Goal: Ask a question

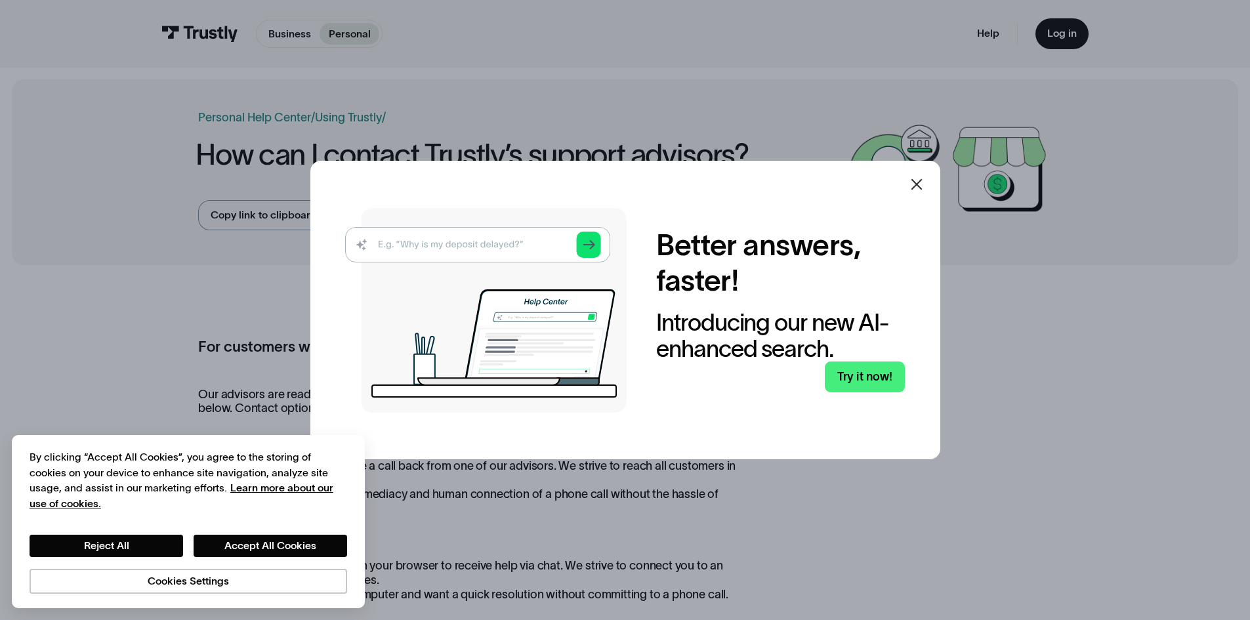
click at [920, 186] on icon at bounding box center [916, 184] width 11 height 11
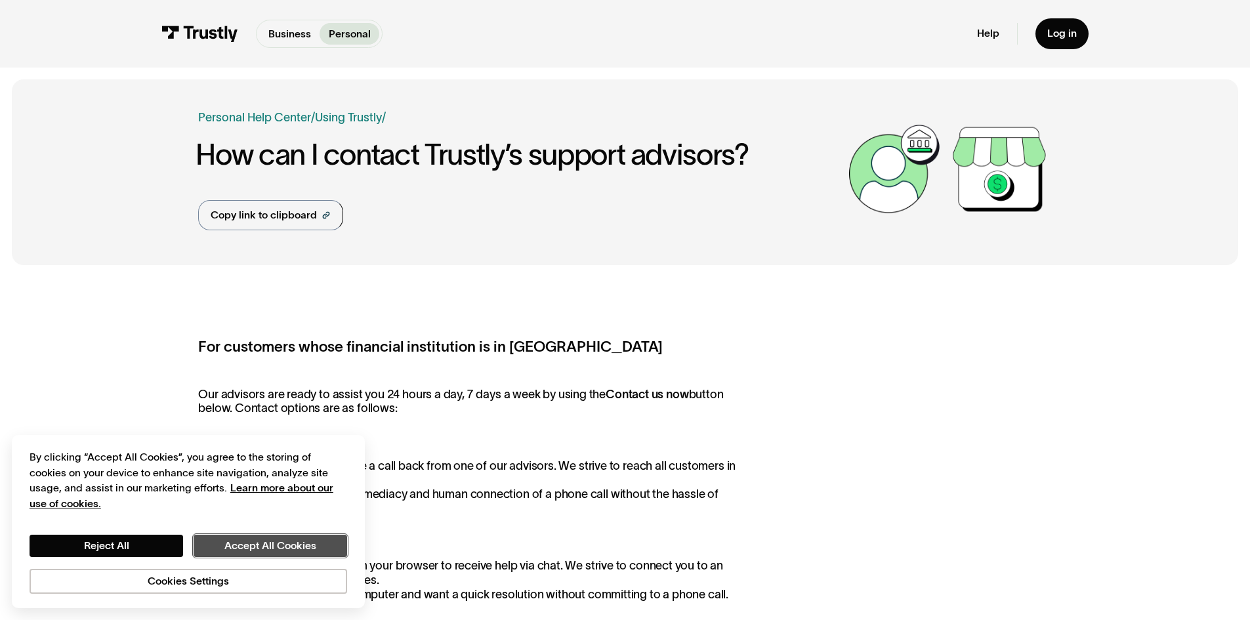
click at [323, 554] on button "Accept All Cookies" at bounding box center [271, 546] width 154 height 22
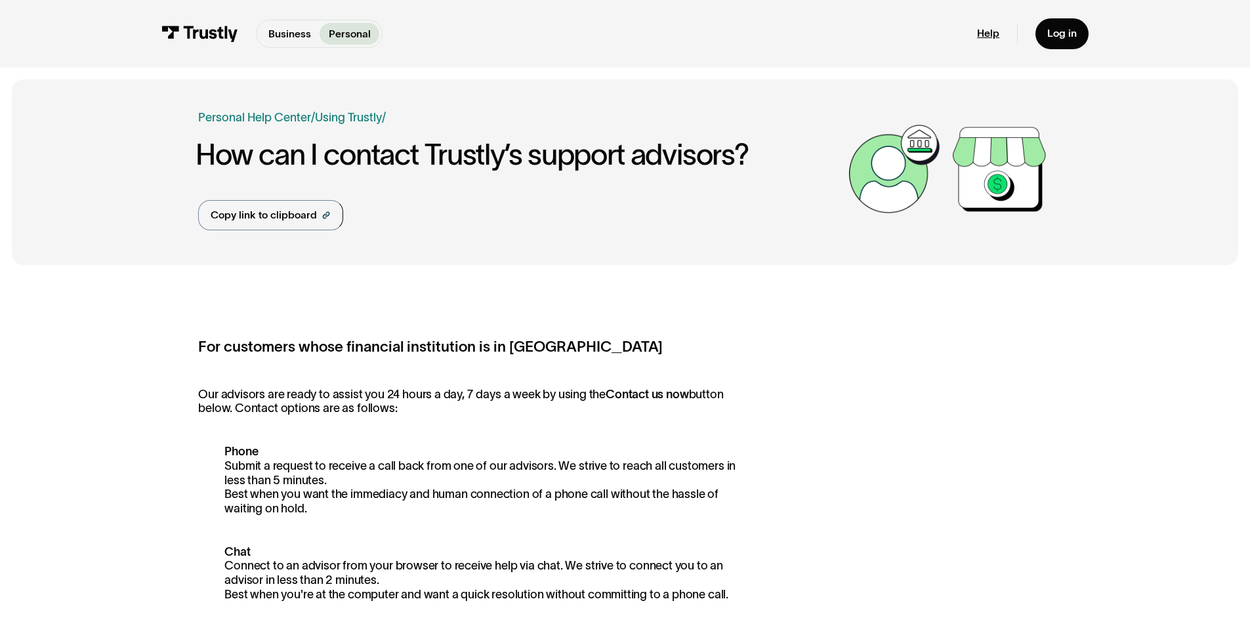
click at [987, 32] on link "Help" at bounding box center [988, 33] width 22 height 13
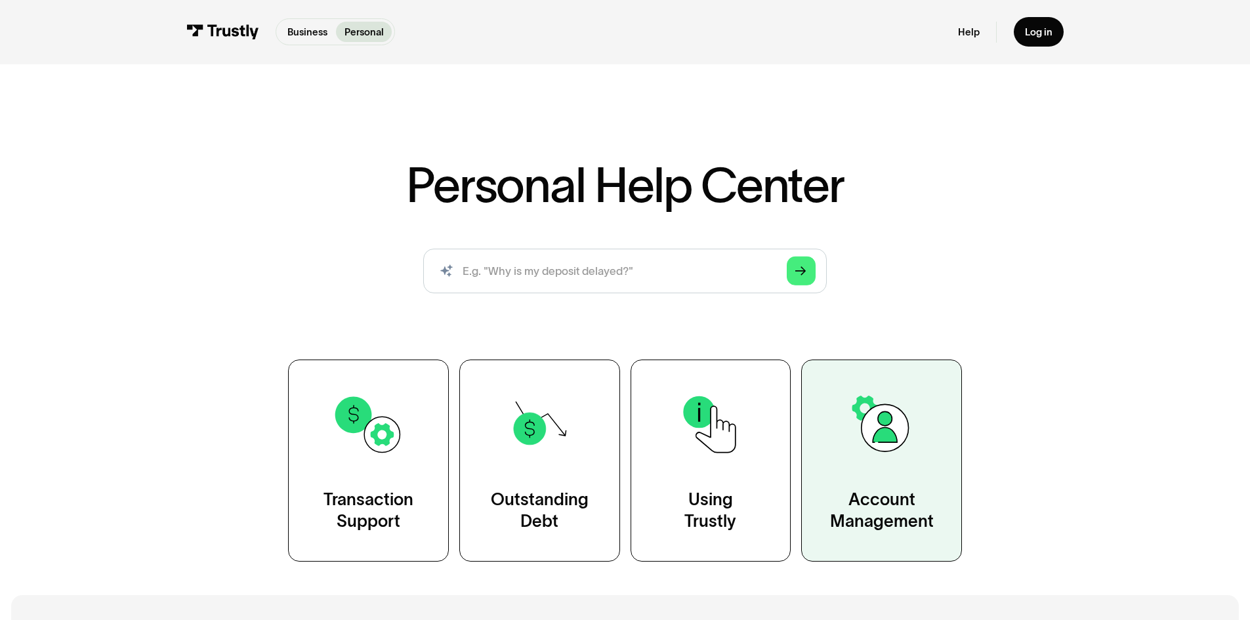
click at [889, 480] on link "Account Management" at bounding box center [881, 461] width 161 height 202
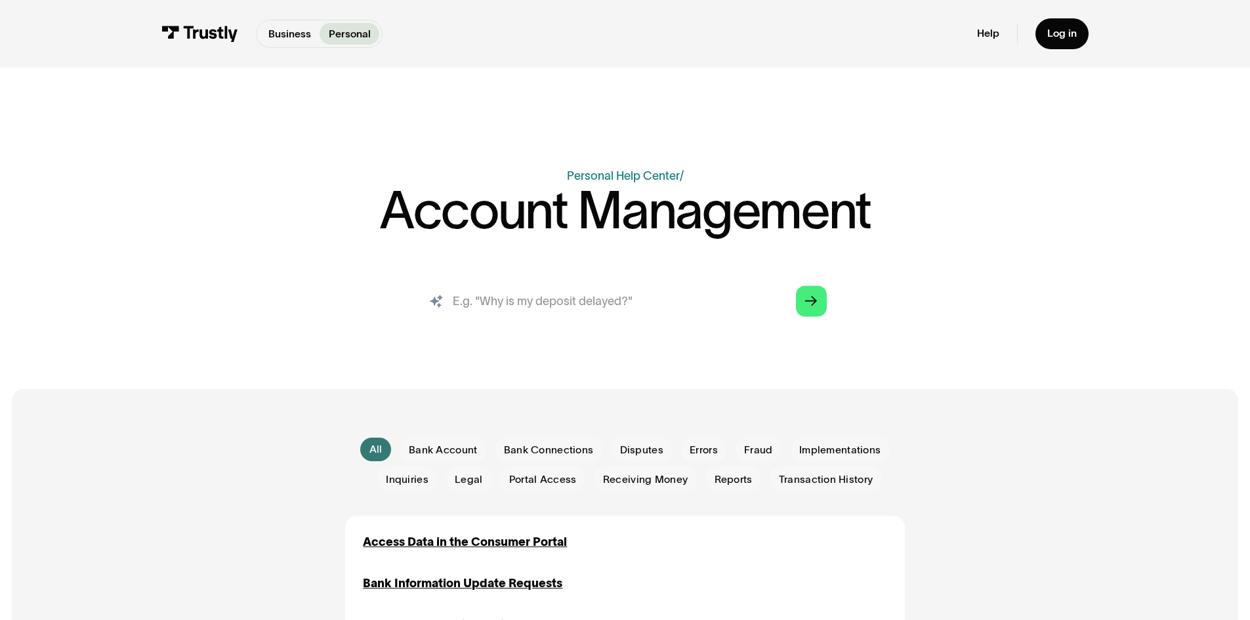
click at [668, 307] on input "search" at bounding box center [625, 301] width 427 height 47
type input "my redemption denied"
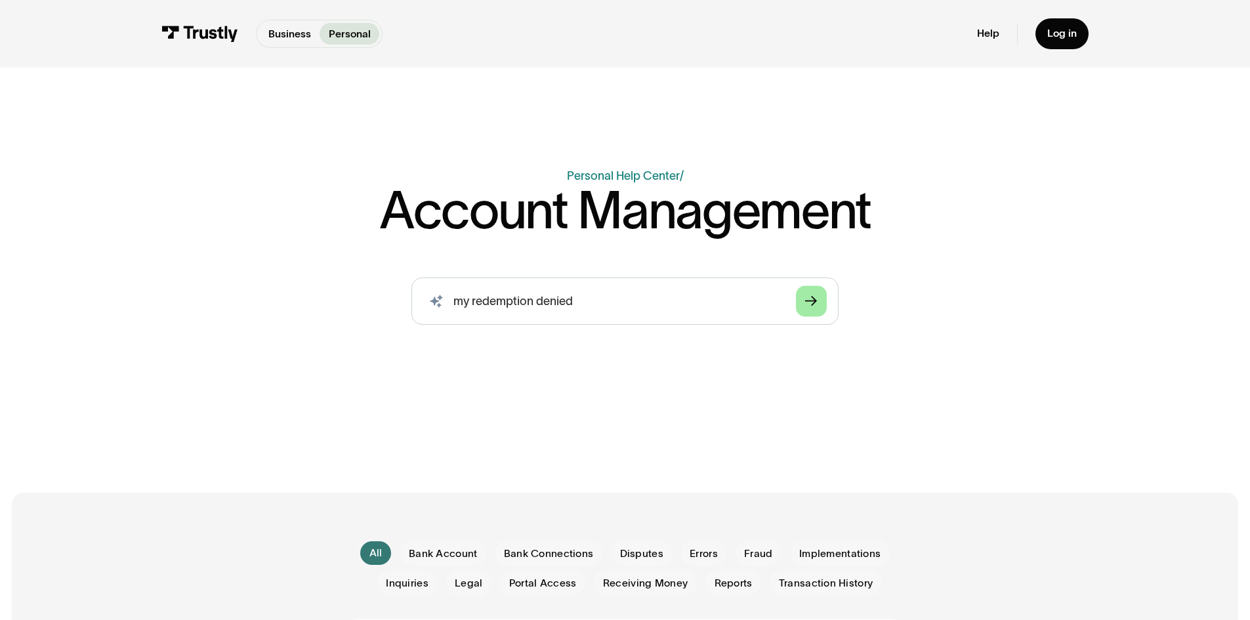
click at [815, 301] on icon "Arrow Right" at bounding box center [811, 301] width 12 height 12
